Goal: Information Seeking & Learning: Learn about a topic

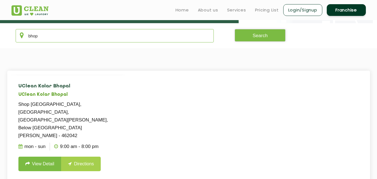
scroll to position [104, 0]
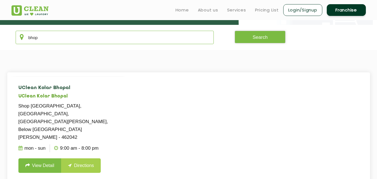
type input "bhop"
click at [41, 158] on link "View Detail" at bounding box center [39, 165] width 43 height 15
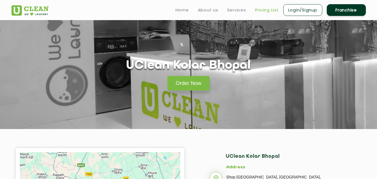
click at [268, 11] on link "Pricing List" at bounding box center [267, 10] width 24 height 7
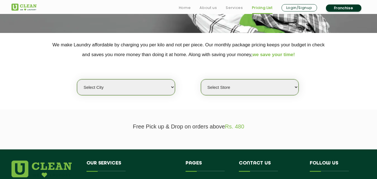
scroll to position [130, 0]
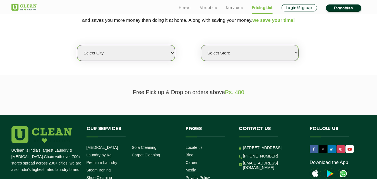
click at [157, 55] on select "Select city Aalo Agartala Agra Ahmedabad Akola Aligarh Alwar - UClean Select Am…" at bounding box center [126, 53] width 98 height 16
select select "212"
click at [145, 50] on select "Select city Aalo Agartala Agra Ahmedabad Akola Aligarh Alwar - UClean Select Am…" at bounding box center [126, 53] width 98 height 16
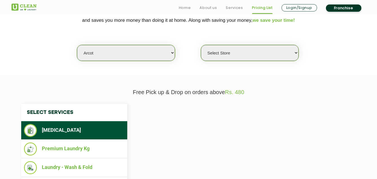
select select "0"
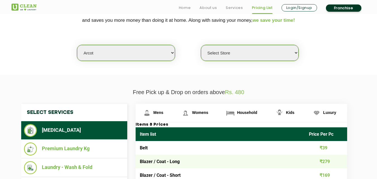
select select "186"
click at [137, 52] on select "Select city Aalo Agartala Agra Ahmedabad Akola Aligarh Alwar - UClean Select Am…" at bounding box center [126, 53] width 98 height 16
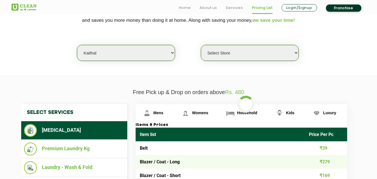
select select "0"
click at [137, 52] on select "Select city Aalo Agartala Agra Ahmedabad Akola Aligarh Alwar - UClean Select Am…" at bounding box center [126, 53] width 98 height 16
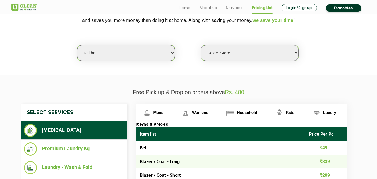
select select "49"
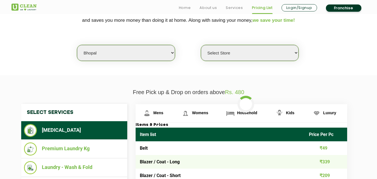
click at [208, 49] on select "Select Store UClean Kalayat" at bounding box center [250, 53] width 98 height 16
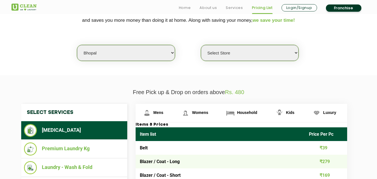
select select "443"
click at [201, 45] on select "Select Store UClean Gulmohar Colony UClean Kolar Bhopal UClean Maharana Pratap …" at bounding box center [250, 53] width 98 height 16
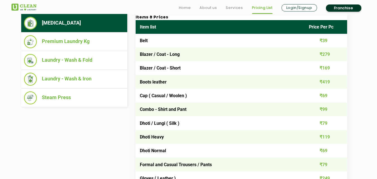
scroll to position [238, 0]
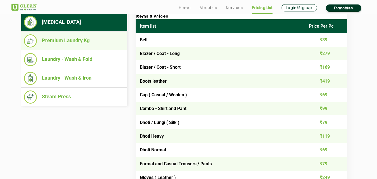
click at [83, 33] on ul "Premium Laundry Kg" at bounding box center [74, 41] width 106 height 19
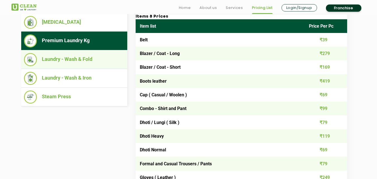
click at [89, 59] on li "Laundry - Wash & Fold" at bounding box center [74, 59] width 100 height 13
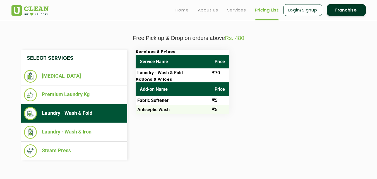
scroll to position [184, 0]
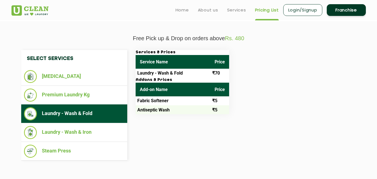
drag, startPoint x: 195, startPoint y: 69, endPoint x: 64, endPoint y: 107, distance: 135.9
click at [184, 71] on td "Laundry - Wash & Fold" at bounding box center [173, 73] width 75 height 9
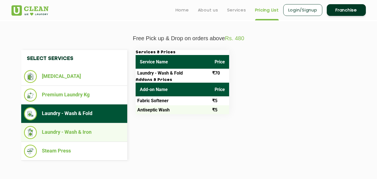
click at [59, 131] on li "Laundry - Wash & Iron" at bounding box center [74, 132] width 100 height 13
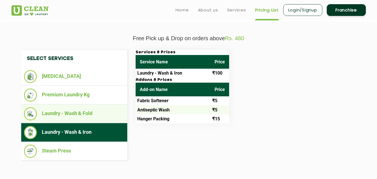
click at [69, 117] on li "Laundry - Wash & Fold" at bounding box center [74, 113] width 100 height 13
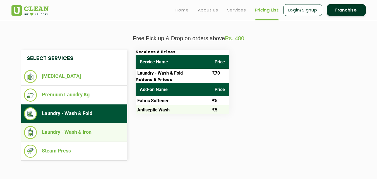
click at [81, 131] on li "Laundry - Wash & Iron" at bounding box center [74, 132] width 100 height 13
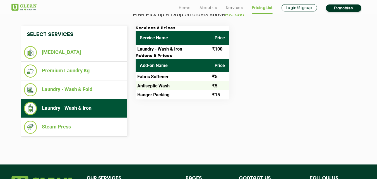
scroll to position [208, 0]
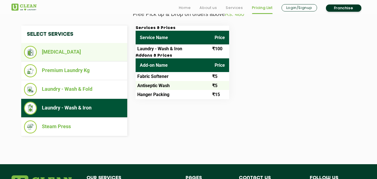
click at [98, 53] on li "[MEDICAL_DATA]" at bounding box center [74, 52] width 100 height 13
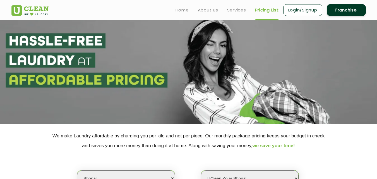
scroll to position [0, 0]
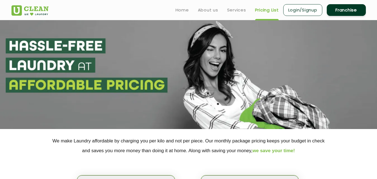
click at [185, 16] on ul "Home About us Services Pricing List Login/Signup Franchise" at bounding box center [268, 9] width 195 height 13
click at [183, 10] on link "Home" at bounding box center [181, 10] width 13 height 7
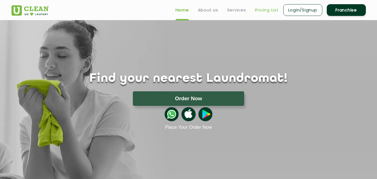
click at [261, 11] on link "Pricing List" at bounding box center [267, 10] width 24 height 7
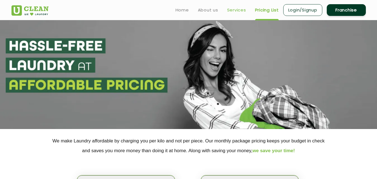
click at [229, 10] on link "Services" at bounding box center [236, 10] width 19 height 7
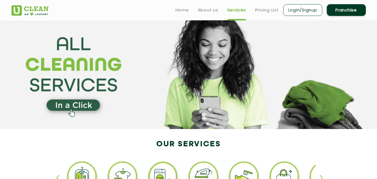
click at [214, 14] on ul "Home About us Services Pricing List Login/Signup Franchise" at bounding box center [268, 9] width 195 height 13
click at [210, 11] on link "About us" at bounding box center [208, 10] width 20 height 7
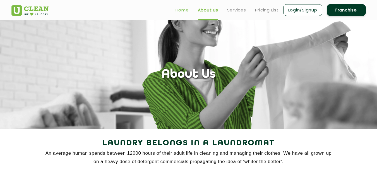
click at [181, 11] on link "Home" at bounding box center [181, 10] width 13 height 7
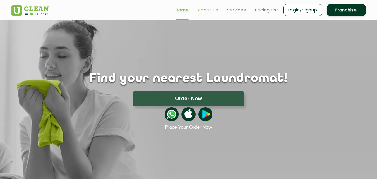
click at [200, 12] on link "About us" at bounding box center [208, 10] width 20 height 7
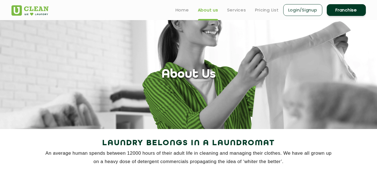
click at [181, 13] on ul "Home About us Services Pricing List Login/Signup Franchise" at bounding box center [268, 9] width 195 height 13
click at [181, 10] on link "Home" at bounding box center [181, 10] width 13 height 7
